Goal: Book appointment/travel/reservation

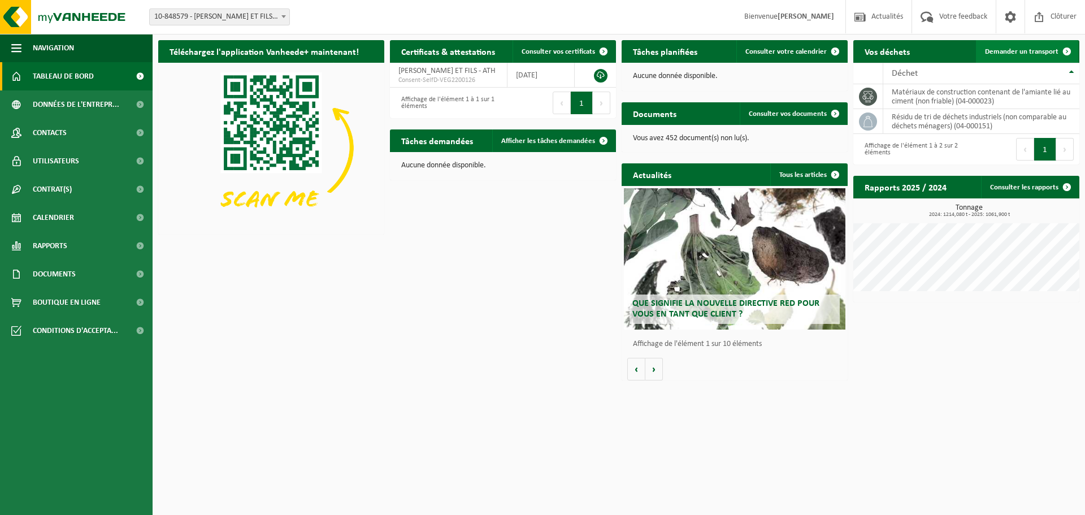
click at [1056, 51] on span at bounding box center [1066, 51] width 23 height 23
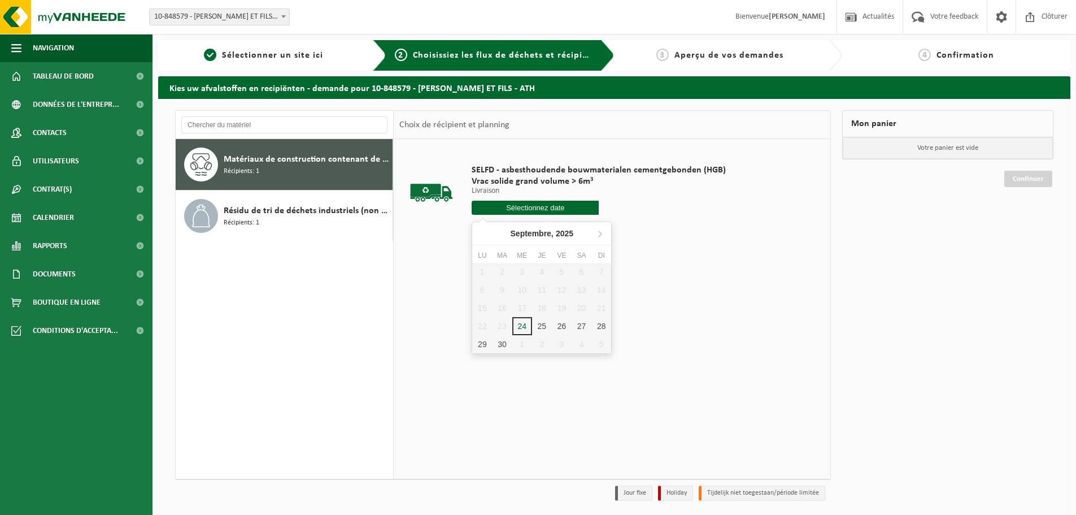
click at [535, 204] on input "text" at bounding box center [535, 208] width 127 height 14
click at [540, 324] on div "25" at bounding box center [542, 326] width 20 height 18
type input "à partir de [DATE]"
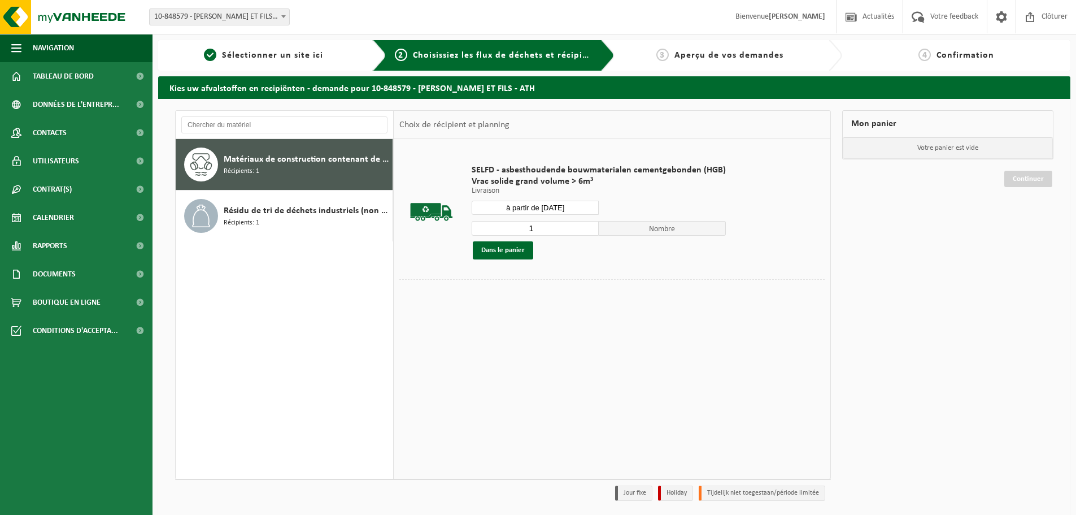
click at [589, 223] on input "1" at bounding box center [535, 228] width 127 height 15
type input "2"
click at [585, 225] on input "2" at bounding box center [535, 228] width 127 height 15
click at [514, 254] on button "Dans le panier" at bounding box center [503, 250] width 60 height 18
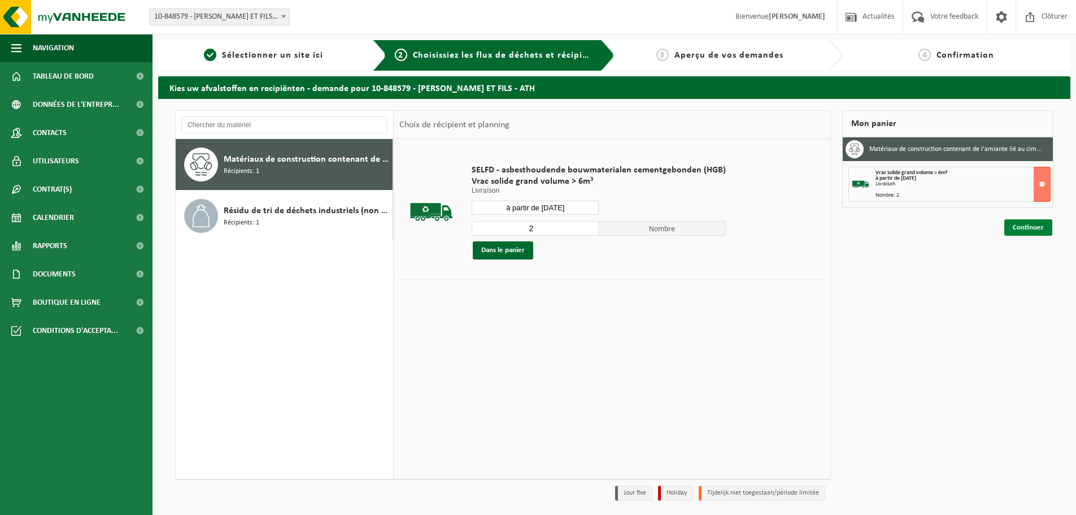
click at [1035, 224] on link "Continuer" at bounding box center [1029, 227] width 48 height 16
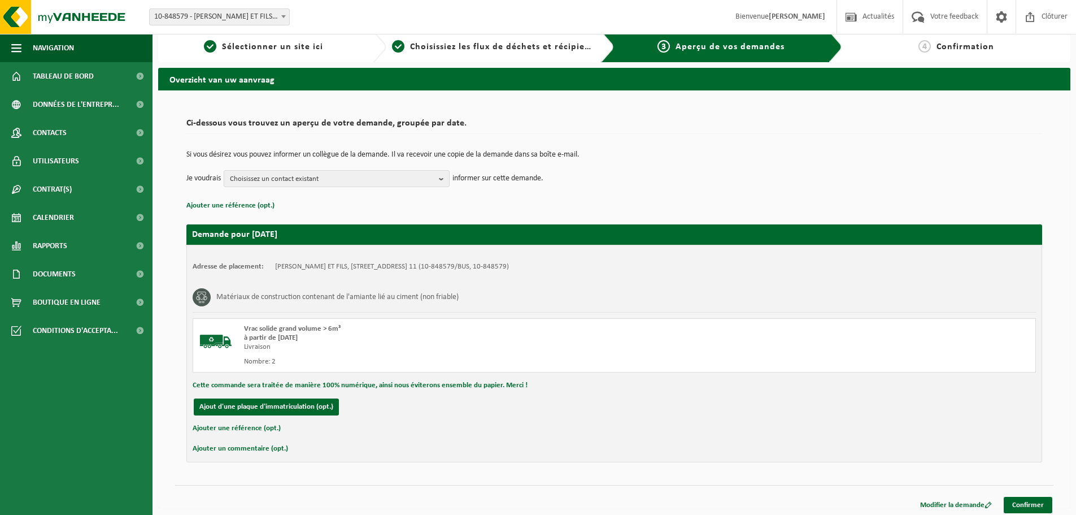
scroll to position [13, 0]
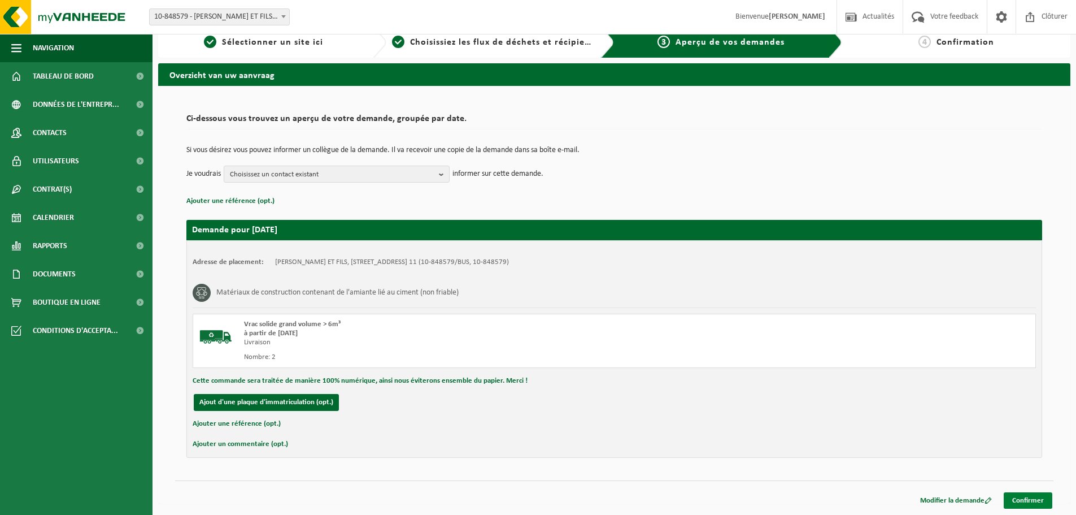
click at [1029, 494] on link "Confirmer" at bounding box center [1028, 500] width 49 height 16
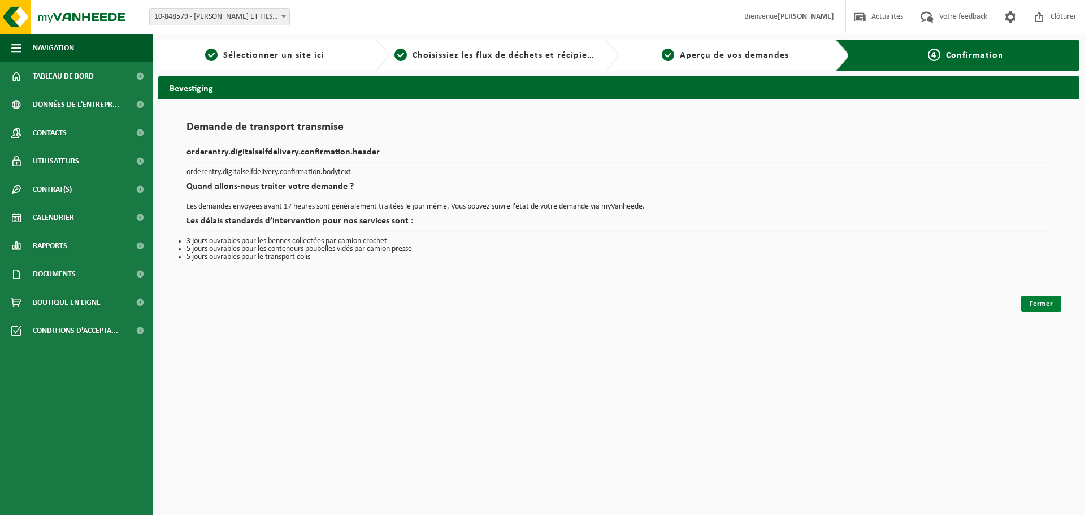
click at [1042, 306] on link "Fermer" at bounding box center [1041, 304] width 40 height 16
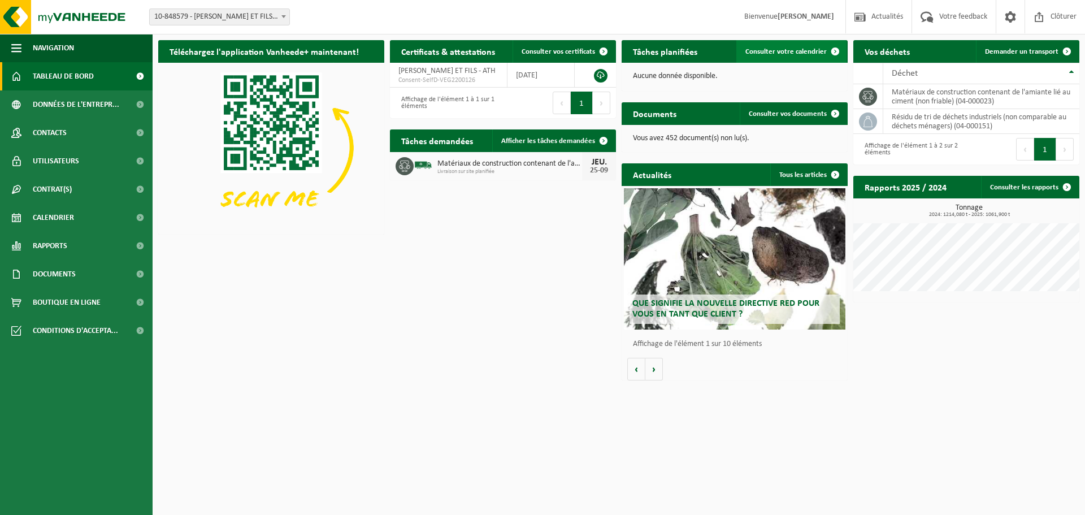
click at [805, 57] on link "Consulter votre calendrier" at bounding box center [791, 51] width 110 height 23
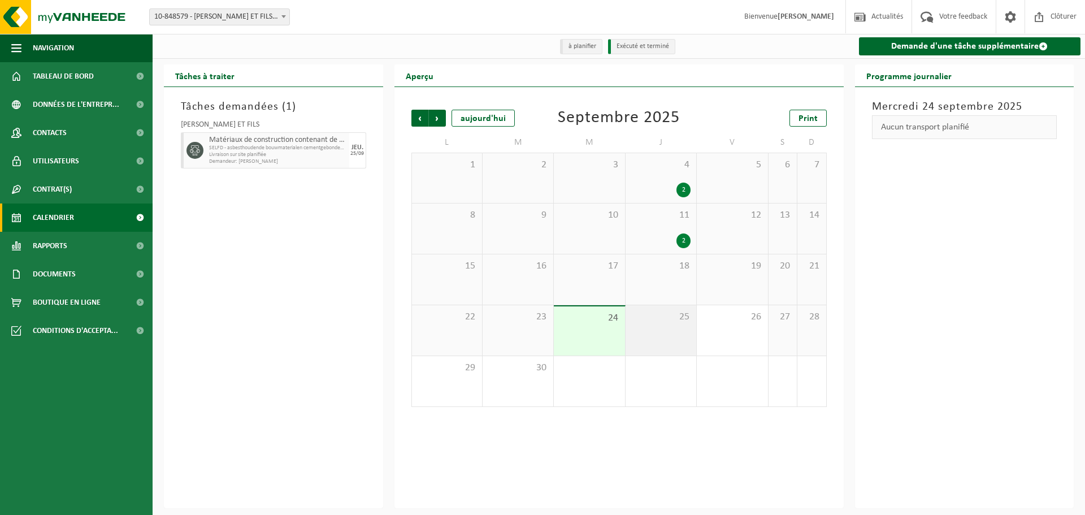
click at [668, 354] on div "25" at bounding box center [660, 330] width 71 height 50
click at [341, 150] on span "SELFD - asbesthoudende bouwmaterialen cementgebonden (HGB)" at bounding box center [277, 148] width 137 height 7
click at [355, 149] on div "JEU." at bounding box center [357, 147] width 12 height 7
click at [318, 146] on span "SELFD - asbesthoudende bouwmaterialen cementgebonden (HGB)" at bounding box center [277, 148] width 137 height 7
click at [299, 141] on span "Matériaux de construction contenant de l'amiante lié au ciment (non friable)" at bounding box center [277, 140] width 137 height 9
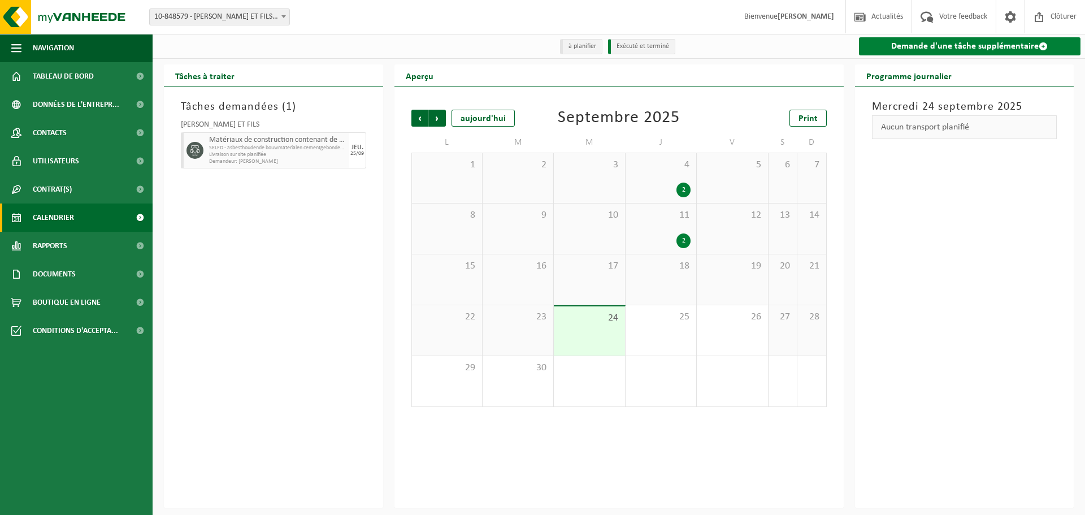
click at [1007, 43] on link "Demande d'une tâche supplémentaire" at bounding box center [970, 46] width 222 height 18
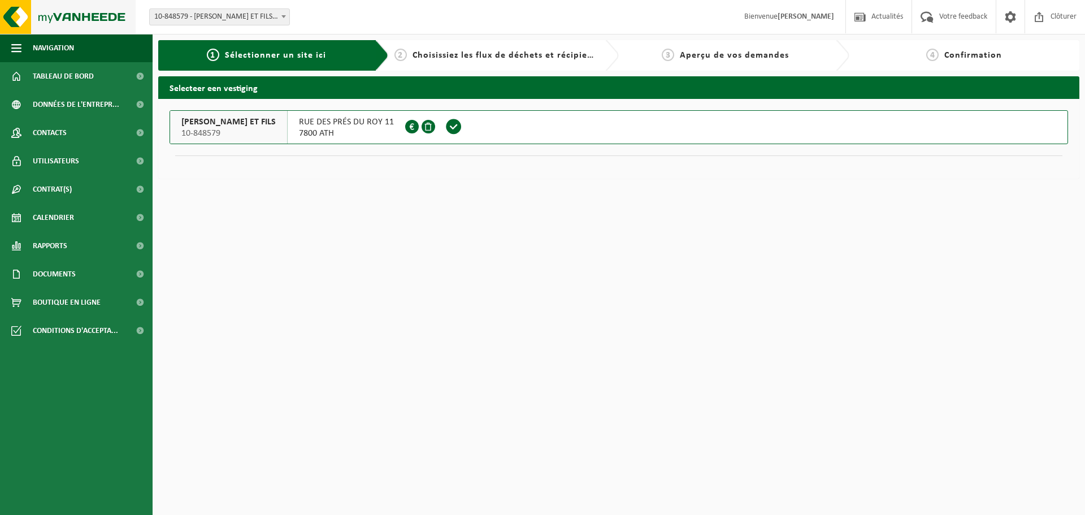
click at [50, 11] on img at bounding box center [68, 17] width 136 height 34
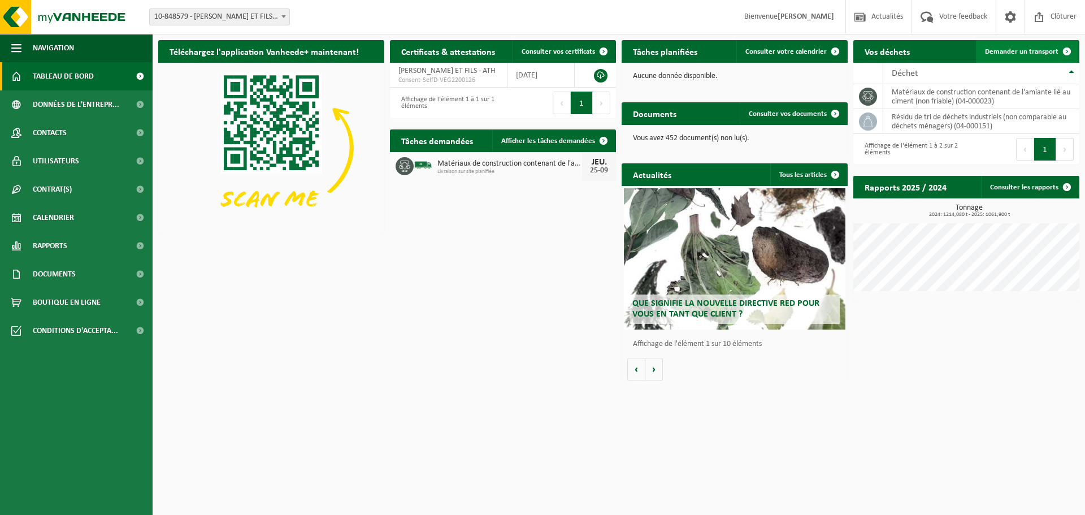
click at [1040, 44] on link "Demander un transport" at bounding box center [1027, 51] width 102 height 23
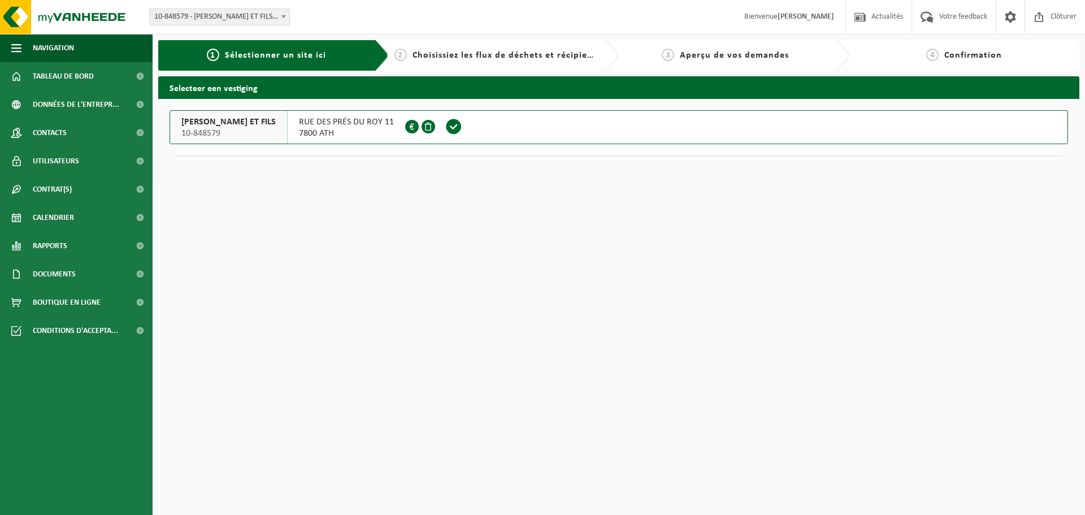
click at [314, 133] on span "7800 ATH" at bounding box center [346, 133] width 95 height 11
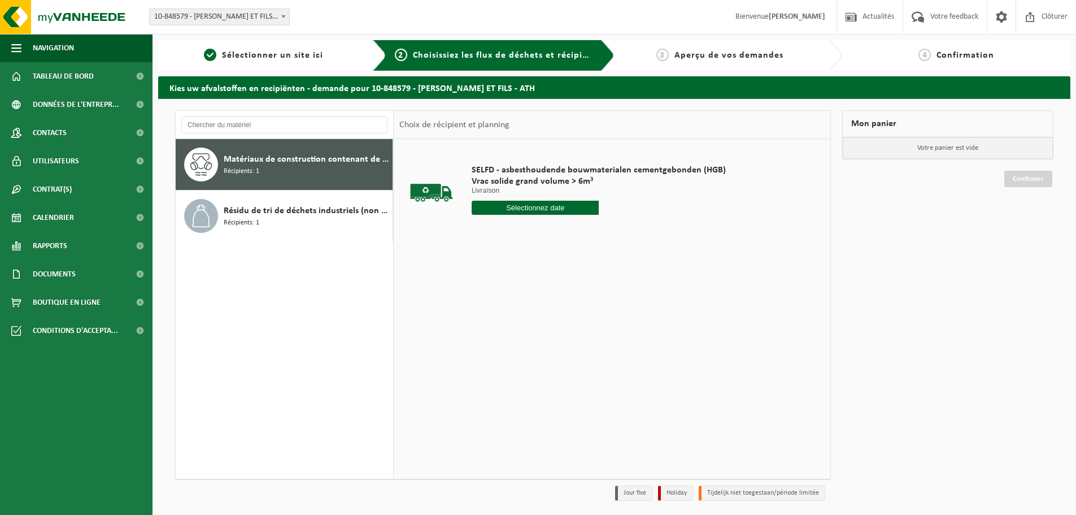
click at [542, 205] on input "text" at bounding box center [535, 208] width 127 height 14
click at [543, 320] on div "25" at bounding box center [542, 326] width 20 height 18
type input "à partir de 2025-09-25"
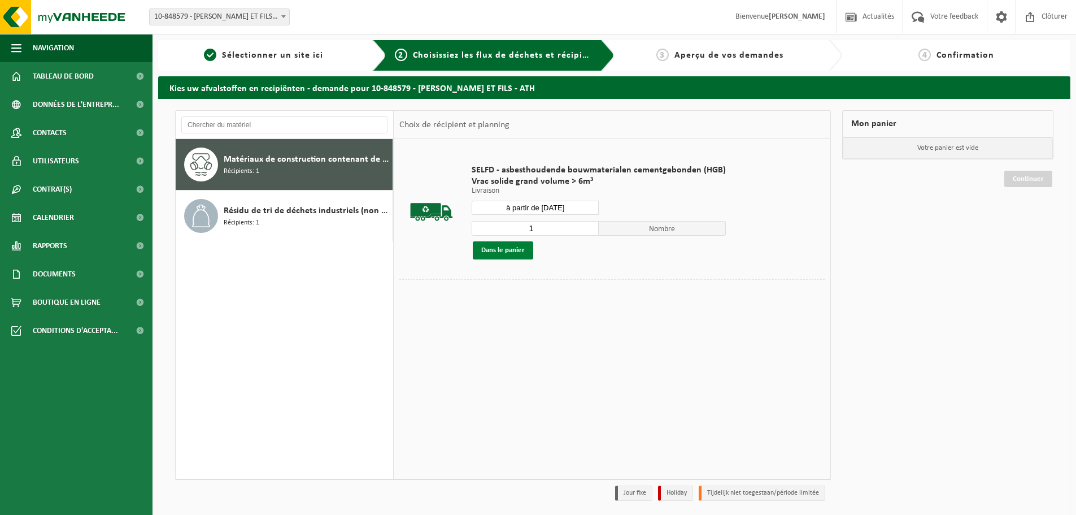
click at [527, 249] on button "Dans le panier" at bounding box center [503, 250] width 60 height 18
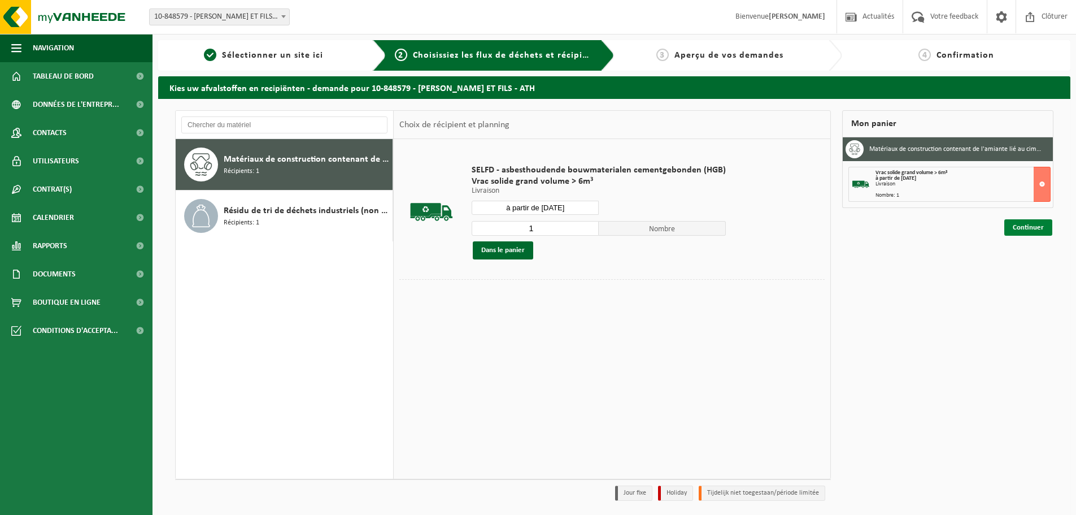
click at [1035, 228] on link "Continuer" at bounding box center [1029, 227] width 48 height 16
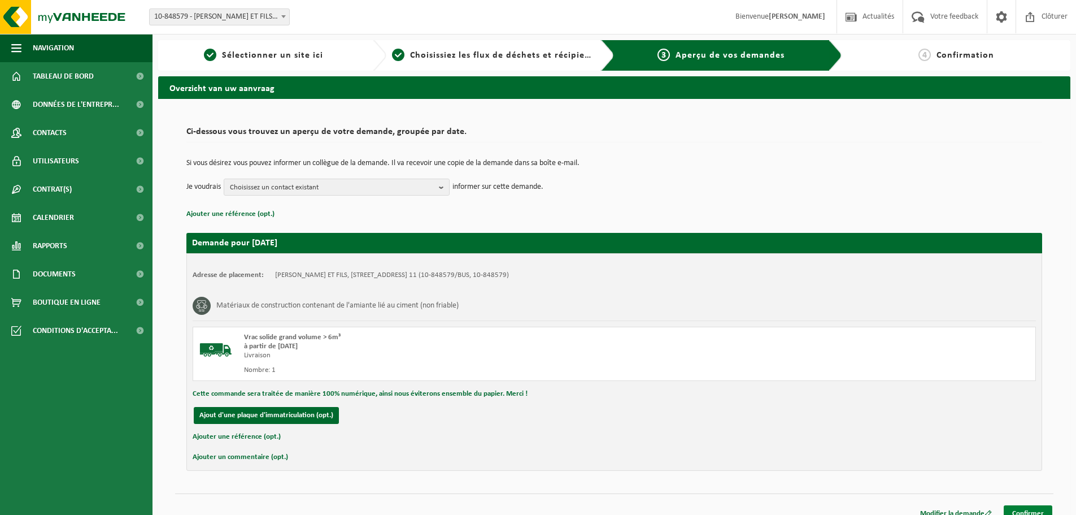
click at [1027, 511] on link "Confirmer" at bounding box center [1028, 513] width 49 height 16
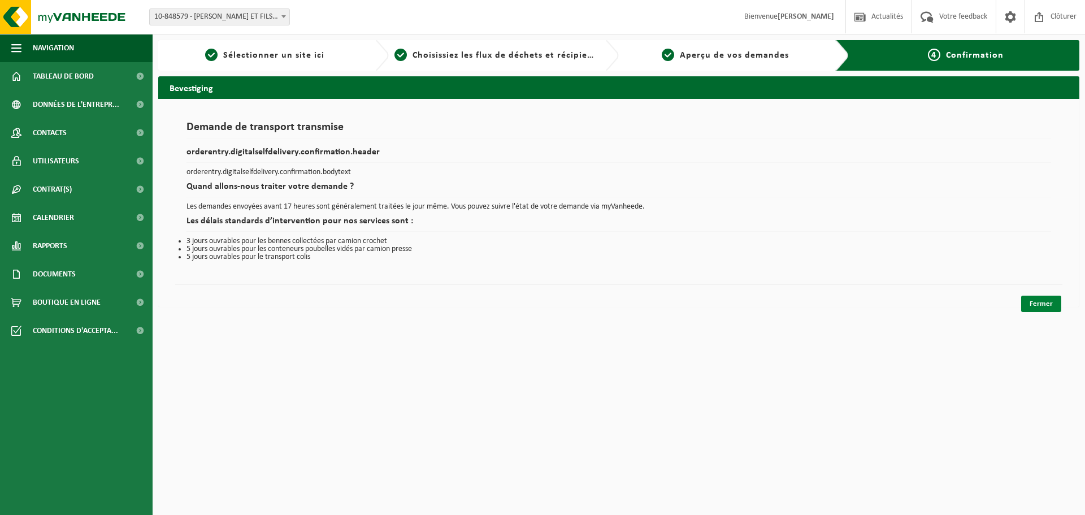
click at [1053, 307] on link "Fermer" at bounding box center [1041, 304] width 40 height 16
